Goal: Task Accomplishment & Management: Manage account settings

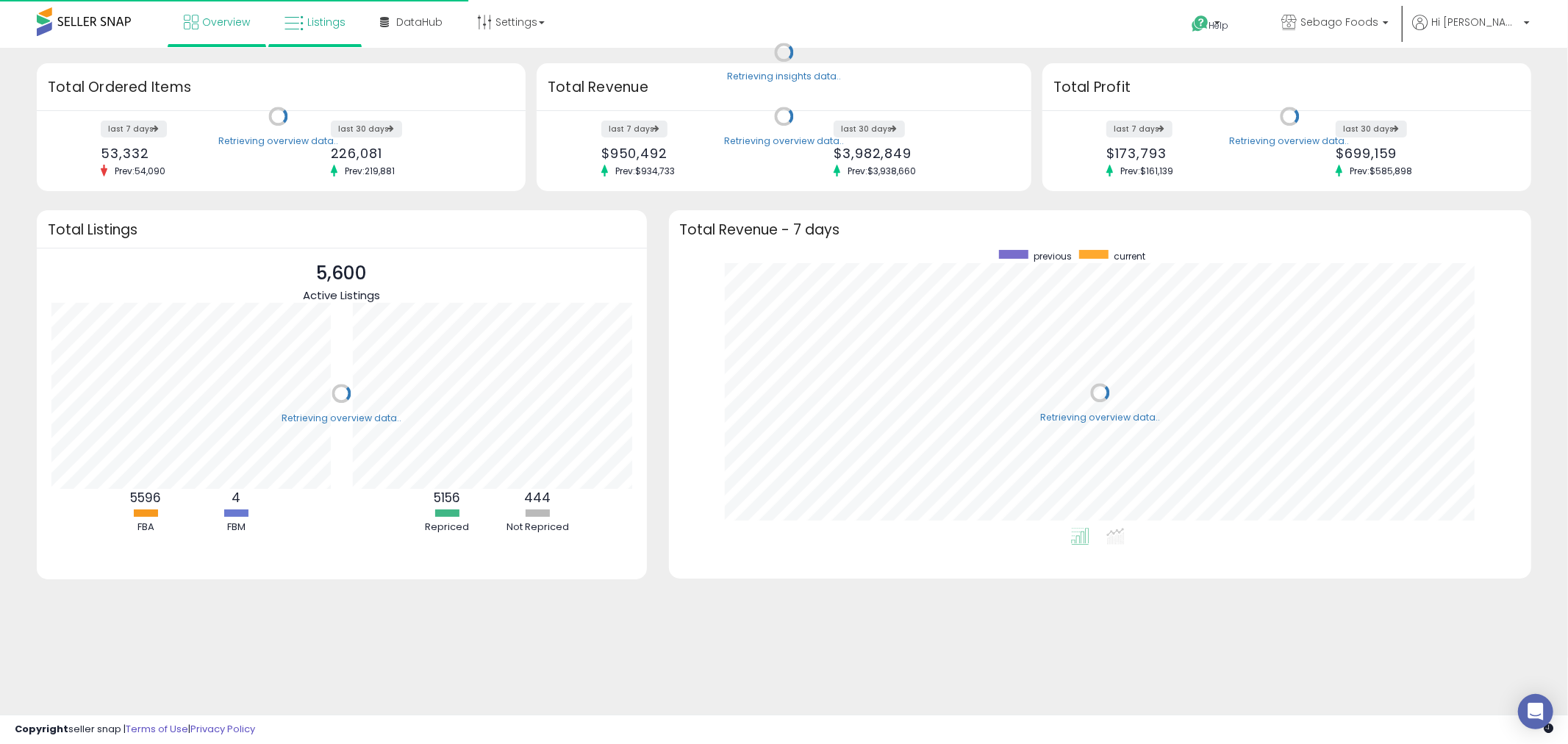
scroll to position [277, 834]
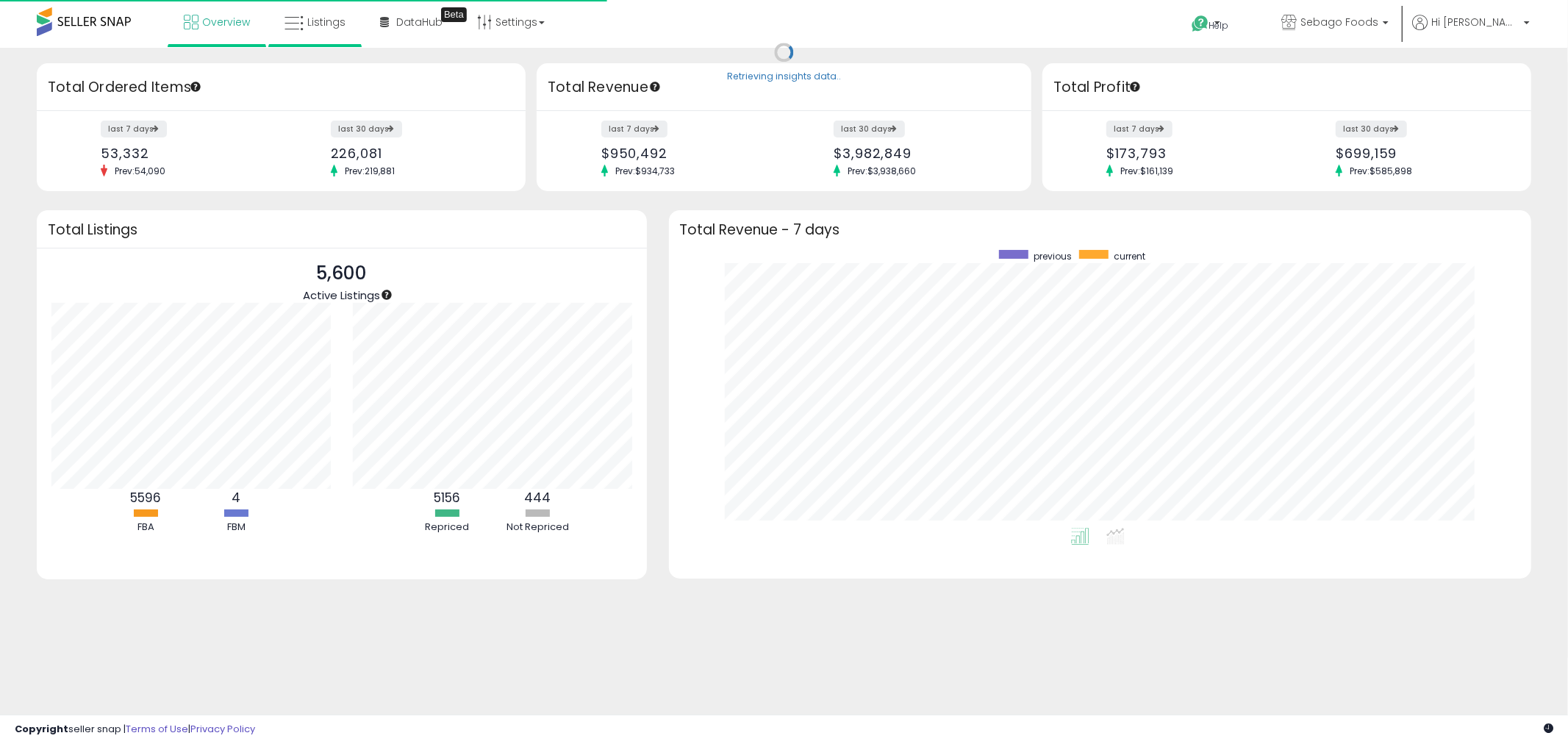
click at [268, 19] on li "Listings" at bounding box center [315, 23] width 93 height 47
click at [319, 29] on link "Listings" at bounding box center [315, 22] width 83 height 44
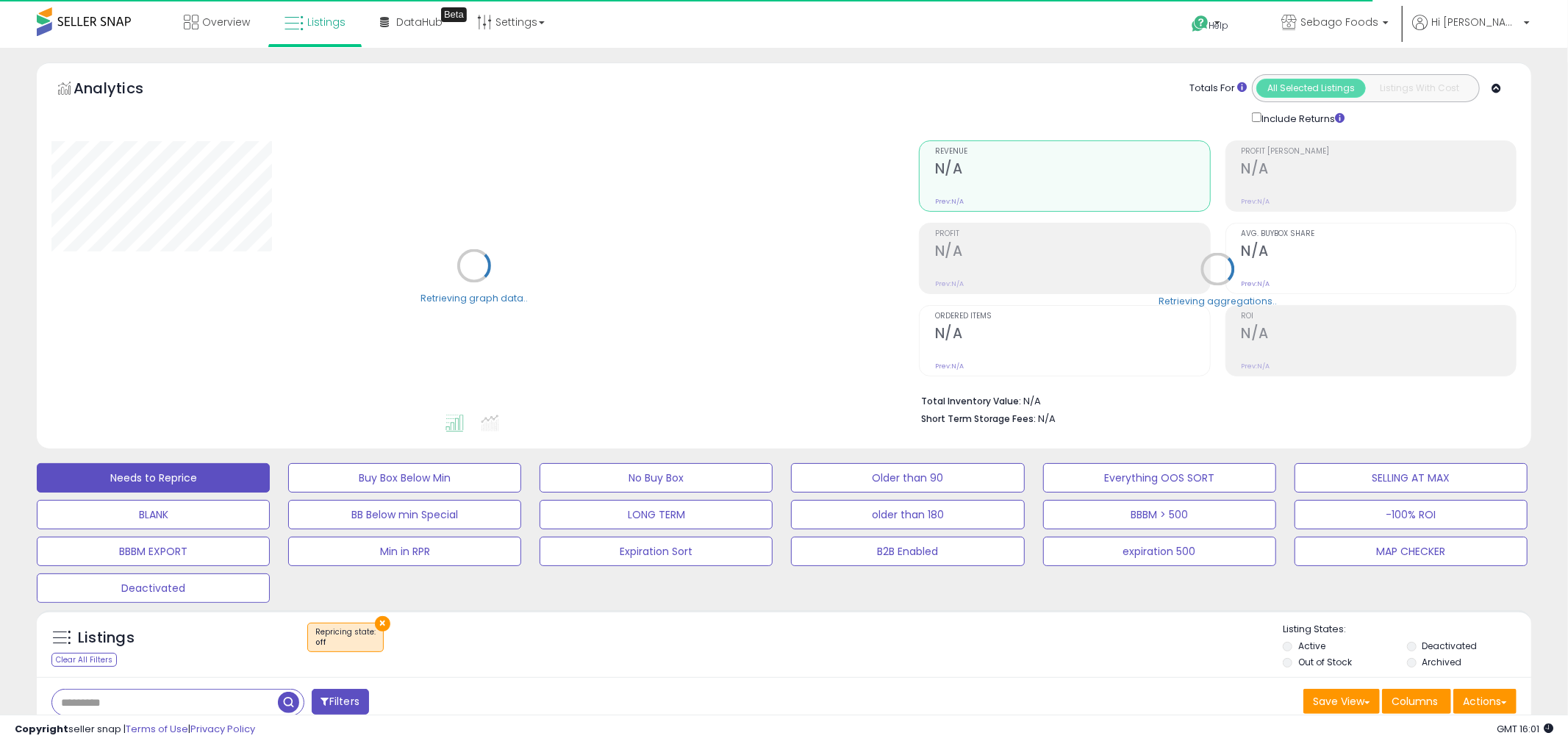
select select "**"
drag, startPoint x: 609, startPoint y: 404, endPoint x: 615, endPoint y: 611, distance: 207.1
click at [614, 611] on div "Listings Clear All Filters × Repricing state : off Active" at bounding box center [784, 644] width 1494 height 67
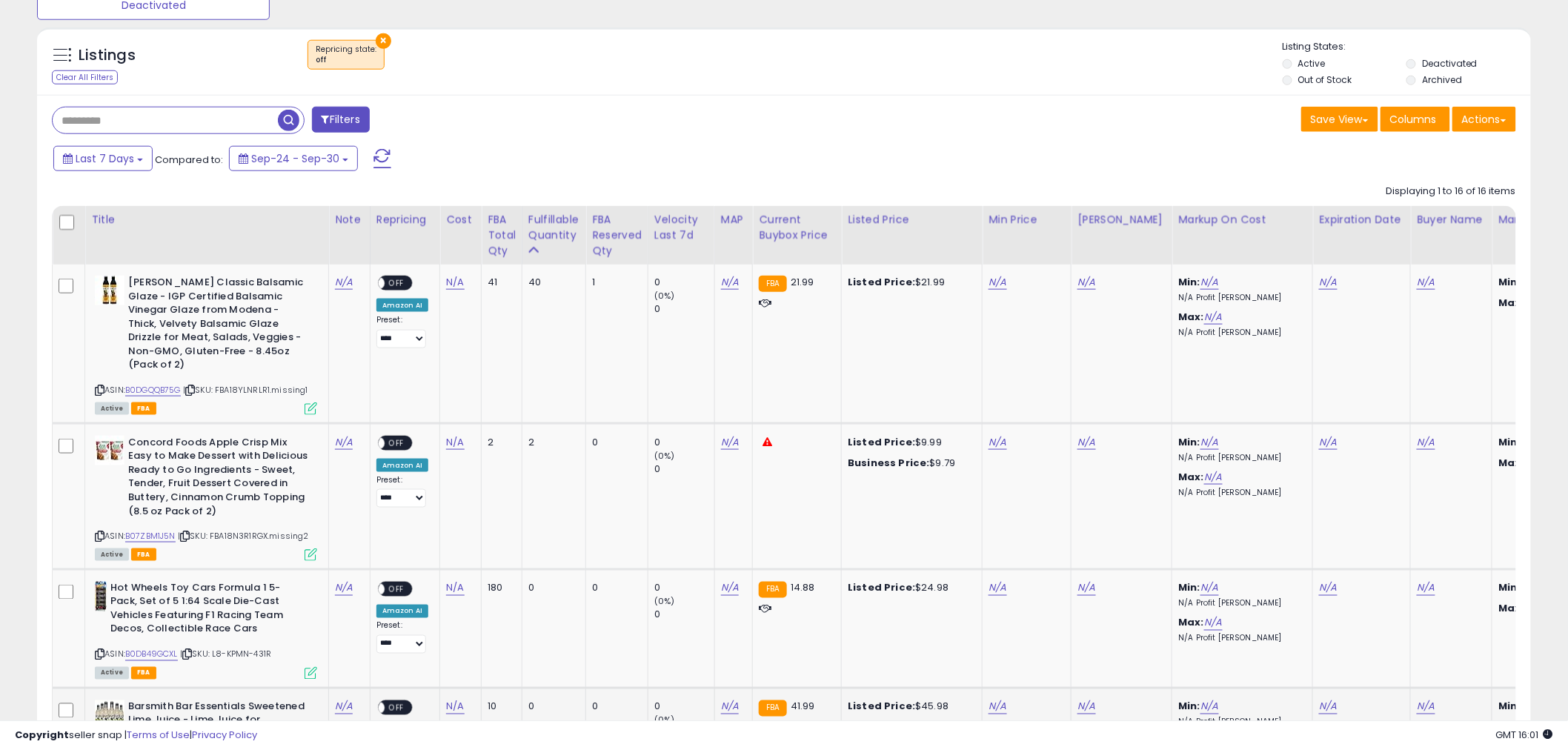
scroll to position [576, 0]
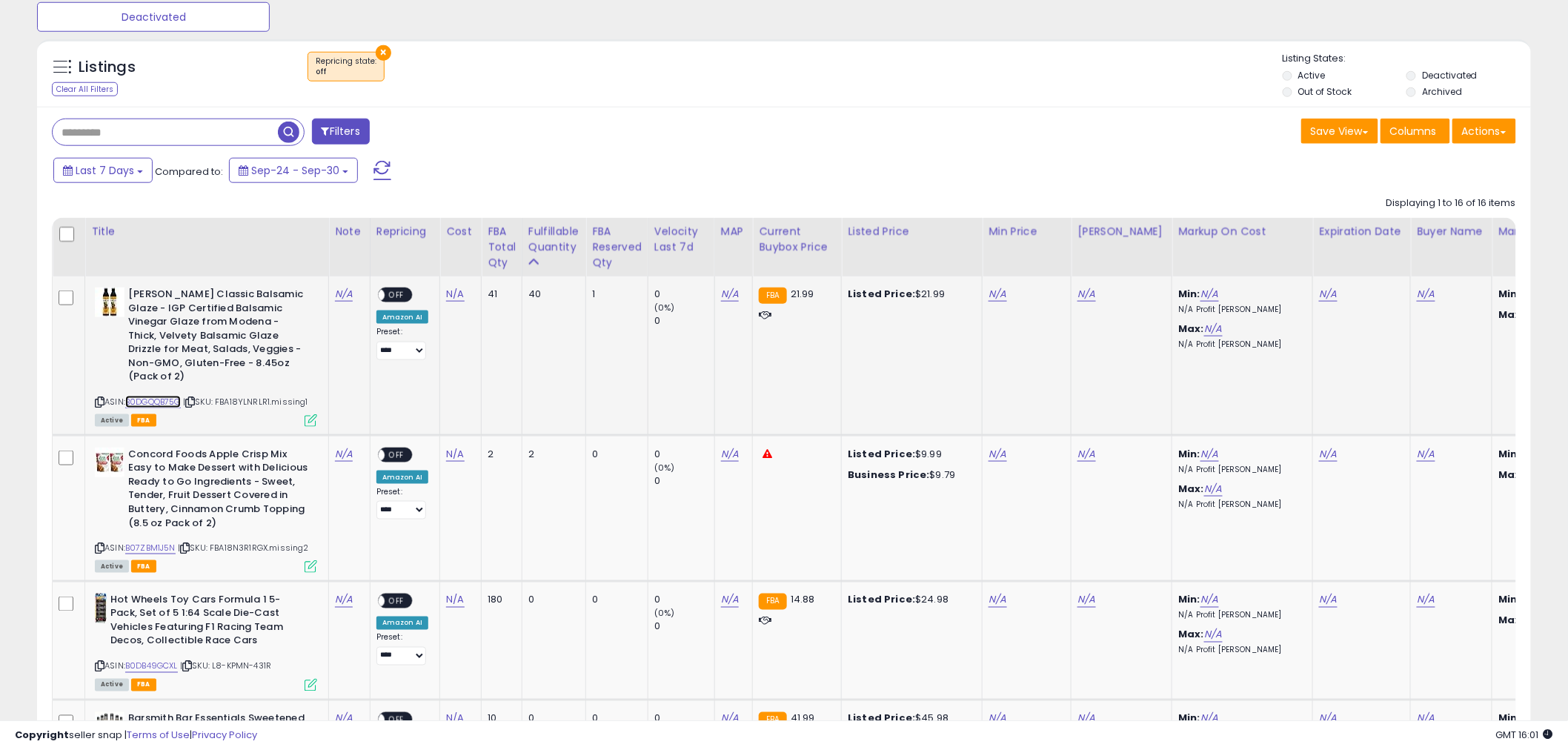
click at [154, 396] on link "B0DGQQB75G" at bounding box center [153, 402] width 56 height 12
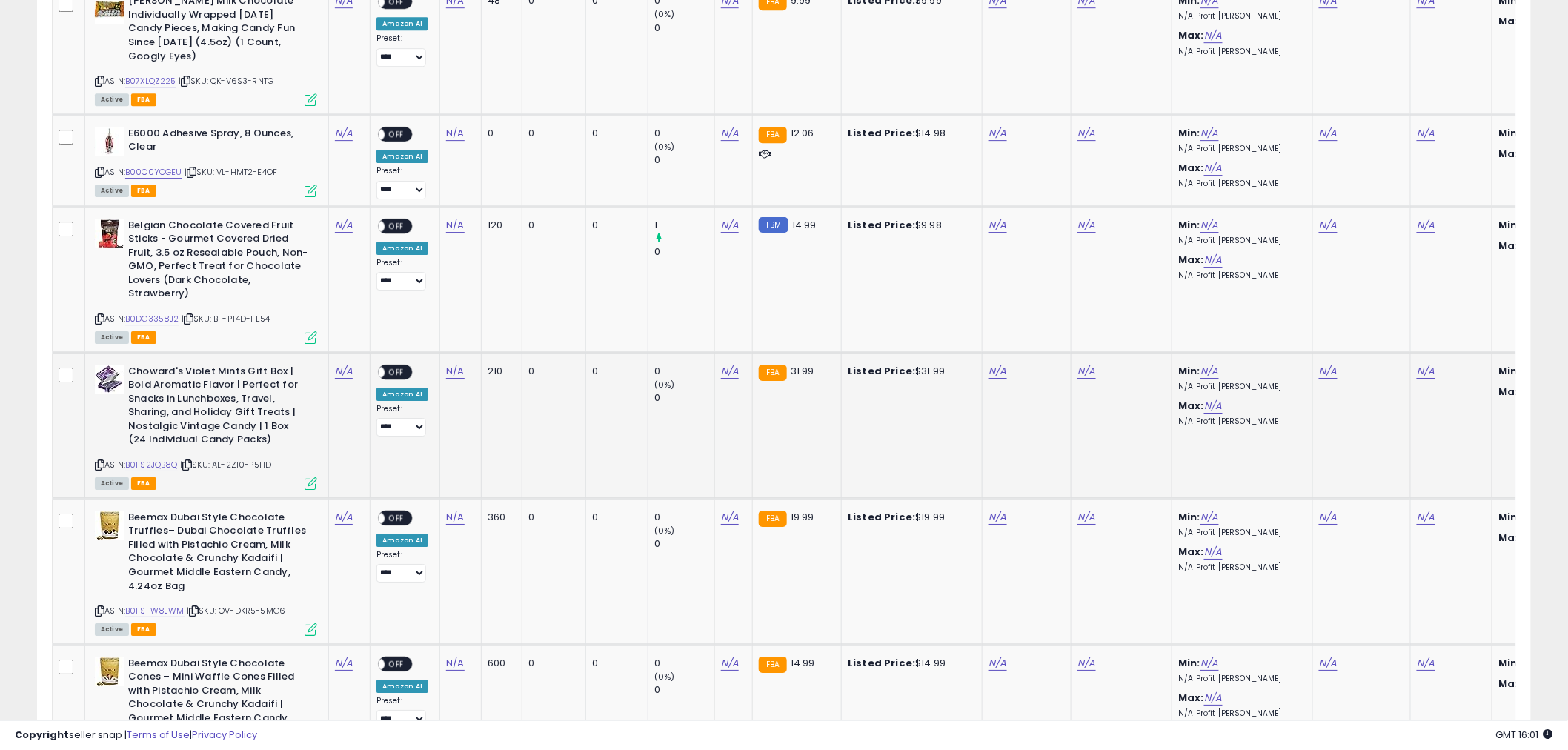
scroll to position [2245, 0]
